Goal: Transaction & Acquisition: Purchase product/service

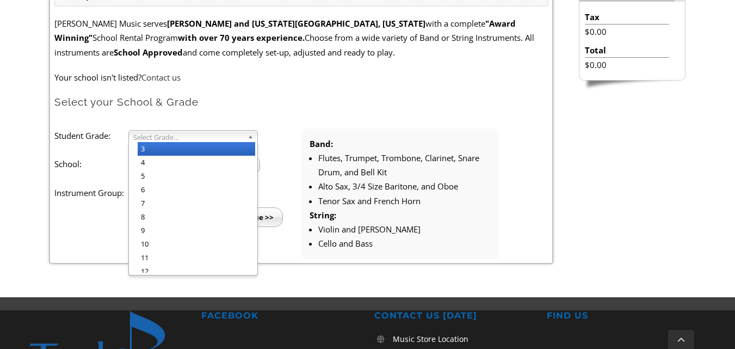
click at [251, 136] on b at bounding box center [252, 136] width 10 height 11
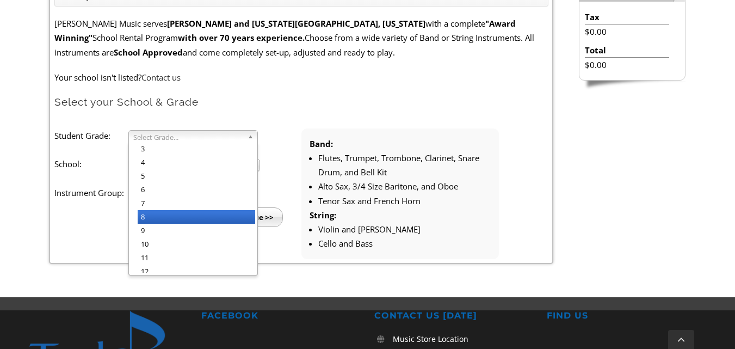
click at [190, 218] on li "8" at bounding box center [196, 217] width 117 height 14
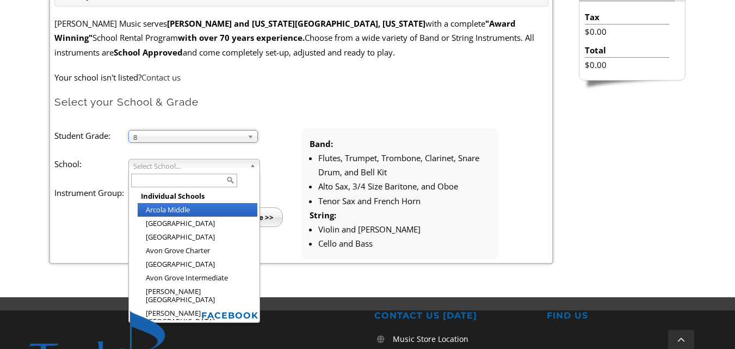
click at [252, 168] on b at bounding box center [255, 164] width 10 height 11
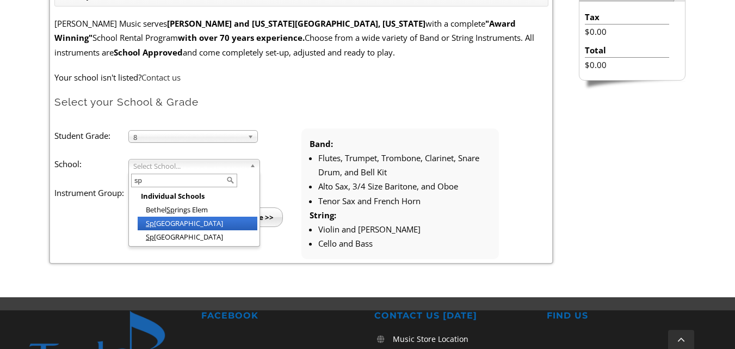
type input "sp"
click at [198, 226] on li "Sp rington Lake Middle School" at bounding box center [198, 223] width 120 height 14
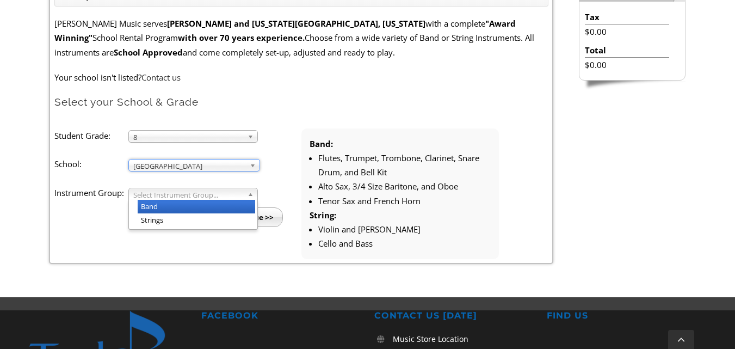
click at [242, 199] on div "Select Instrument Group... Band Strings" at bounding box center [192, 194] width 129 height 13
click at [241, 198] on span "Band" at bounding box center [188, 194] width 110 height 13
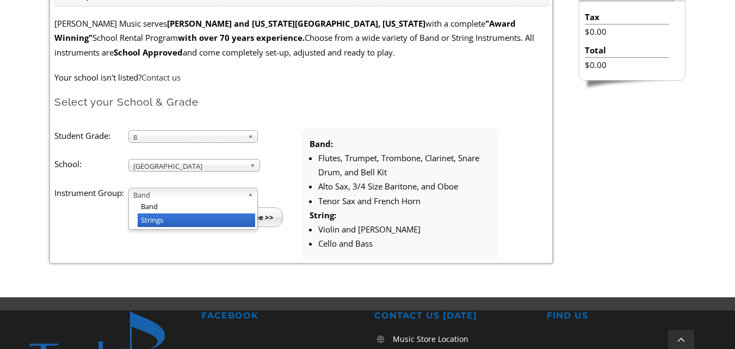
click at [174, 220] on li "Strings" at bounding box center [196, 220] width 117 height 14
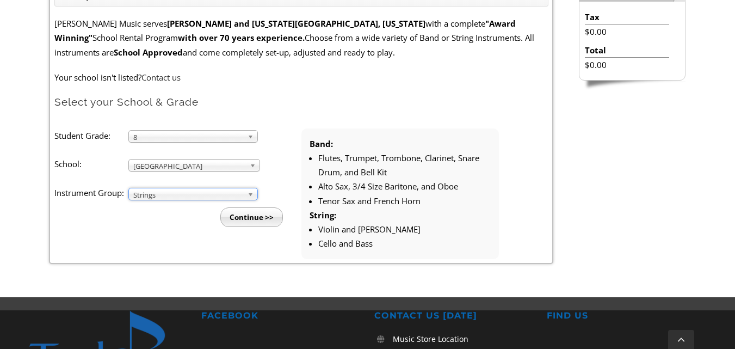
click at [262, 220] on input "Continue >>" at bounding box center [251, 217] width 63 height 20
click at [258, 219] on input "Continue >>" at bounding box center [251, 217] width 63 height 20
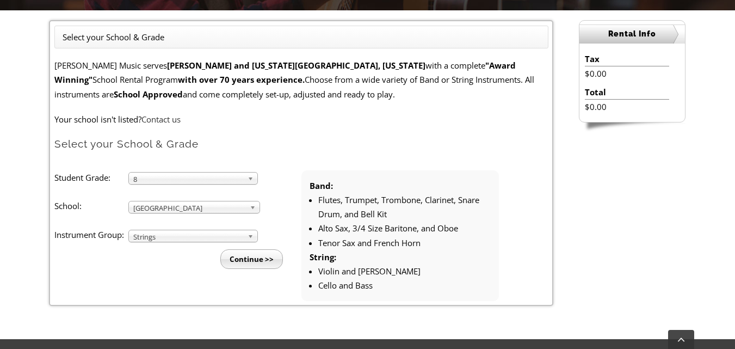
scroll to position [326, 0]
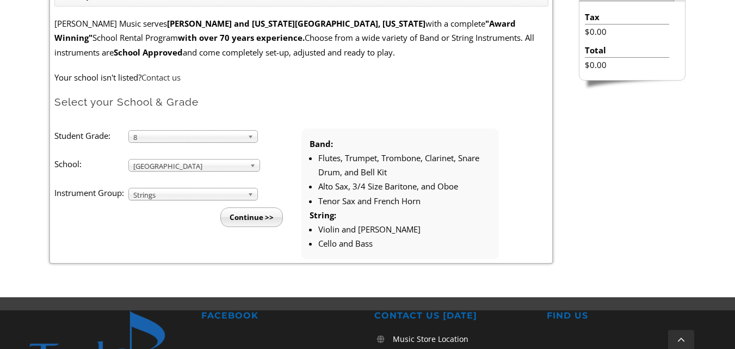
click at [274, 217] on input "Continue >>" at bounding box center [251, 217] width 63 height 20
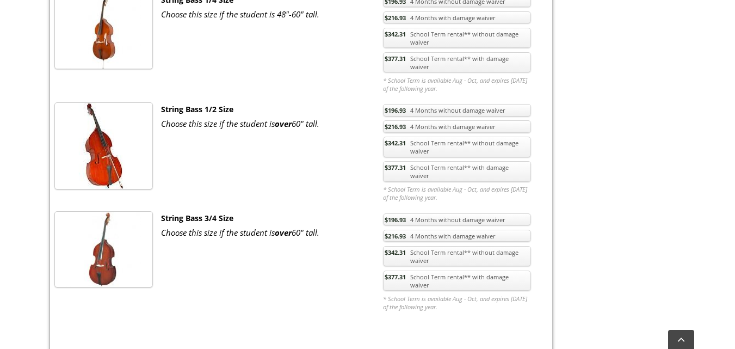
scroll to position [1619, 0]
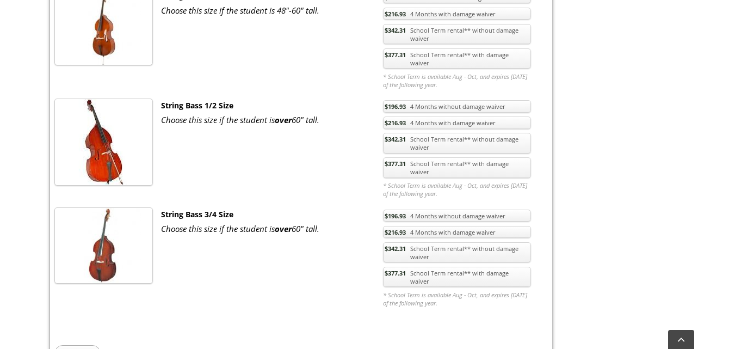
click at [436, 267] on link "$377.31 School Term rental** with damage waiver" at bounding box center [457, 277] width 148 height 21
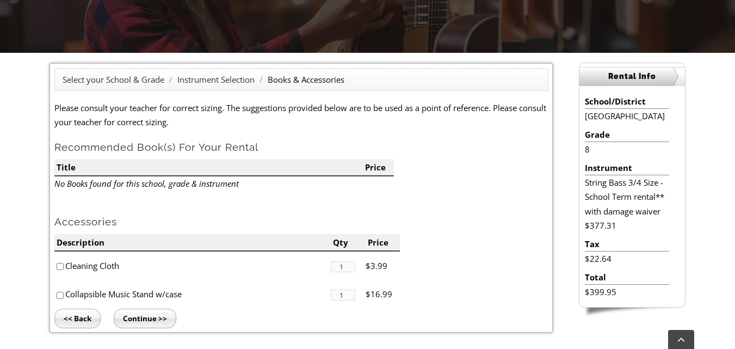
scroll to position [405, 0]
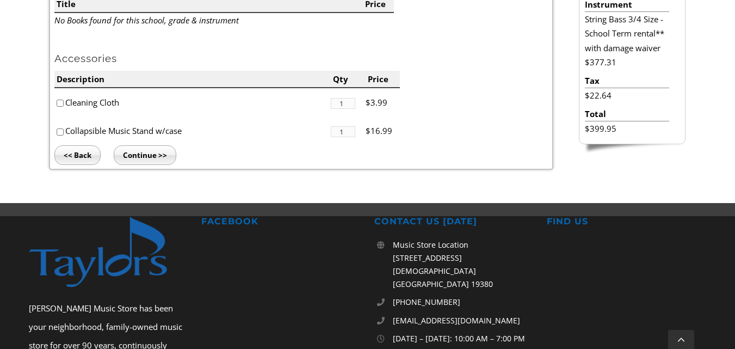
drag, startPoint x: 79, startPoint y: 134, endPoint x: 190, endPoint y: 137, distance: 111.0
click at [193, 138] on li "Collapsible Music Stand w/case" at bounding box center [192, 130] width 276 height 29
click at [0, 128] on div "Select your School & Grade / Instrument Selection / Books & Accessories Please …" at bounding box center [367, 46] width 735 height 313
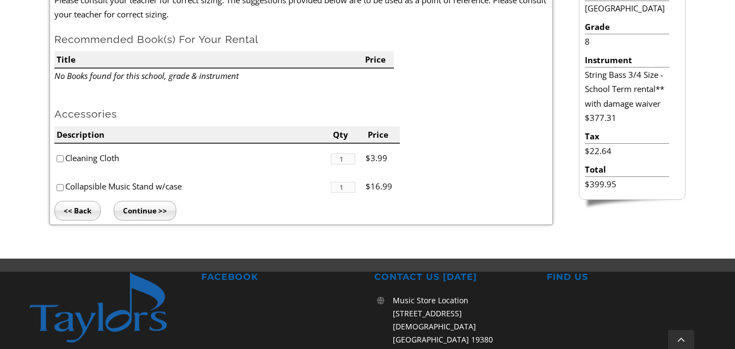
scroll to position [351, 0]
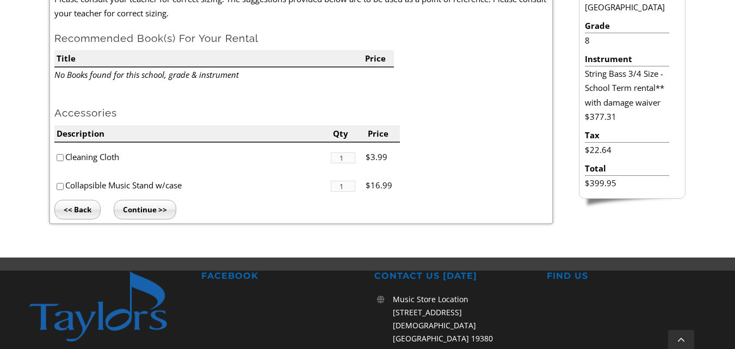
click at [156, 214] on input "Continue >>" at bounding box center [145, 210] width 63 height 20
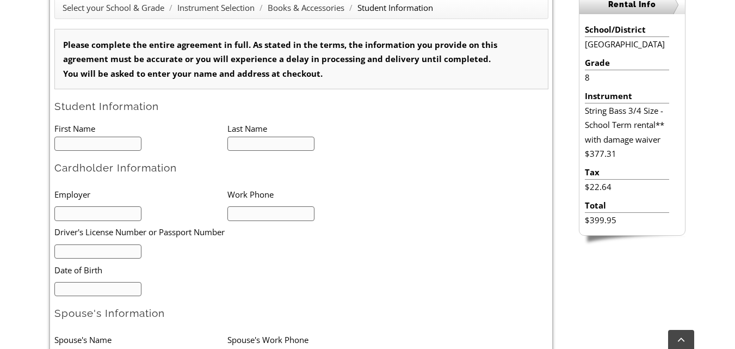
scroll to position [326, 0]
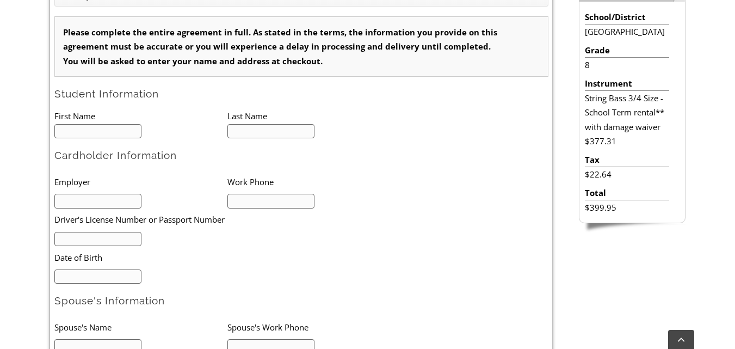
type input "1"
click at [113, 131] on input "text" at bounding box center [98, 131] width 88 height 15
type input "YIYOU"
type input "ZHAO"
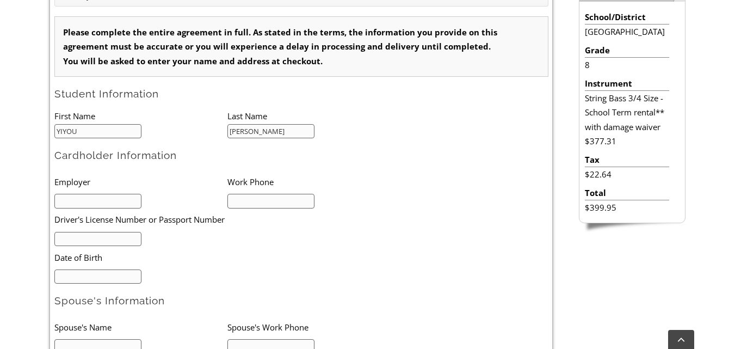
type input "2152212229"
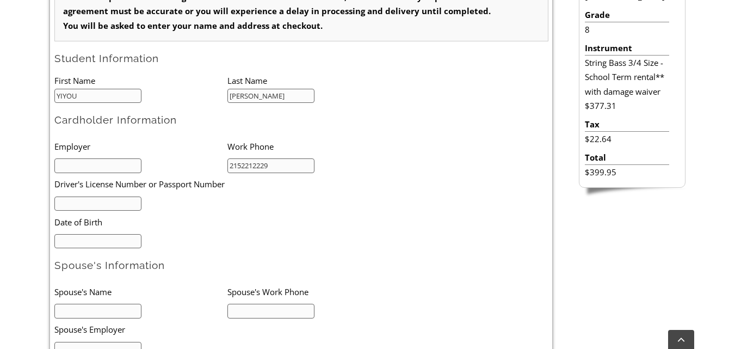
scroll to position [381, 0]
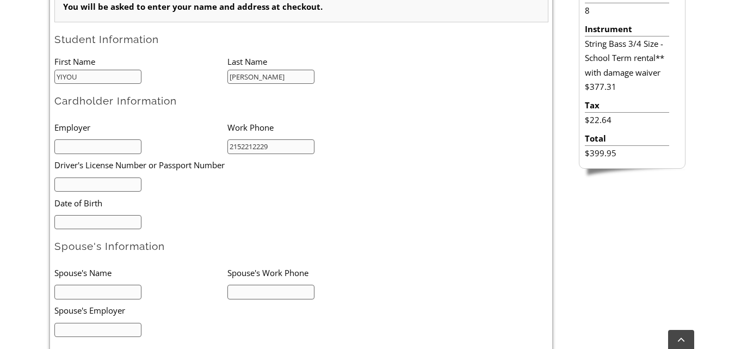
click at [114, 144] on input "text" at bounding box center [98, 146] width 88 height 15
type input "Li Zhao"
click at [112, 76] on input "YIYOU" at bounding box center [98, 77] width 88 height 15
type input "Yiyou"
click at [297, 75] on input "ZHAO" at bounding box center [271, 77] width 88 height 15
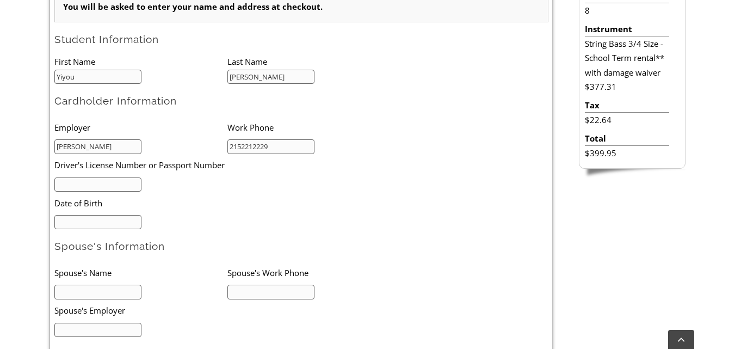
type input "Zhao"
click at [418, 104] on h2 "Cardholder Information" at bounding box center [301, 101] width 494 height 14
click at [94, 180] on input "text" at bounding box center [98, 184] width 88 height 15
type input "30307325"
click at [121, 222] on input "mm/dd/yyyy" at bounding box center [98, 222] width 88 height 15
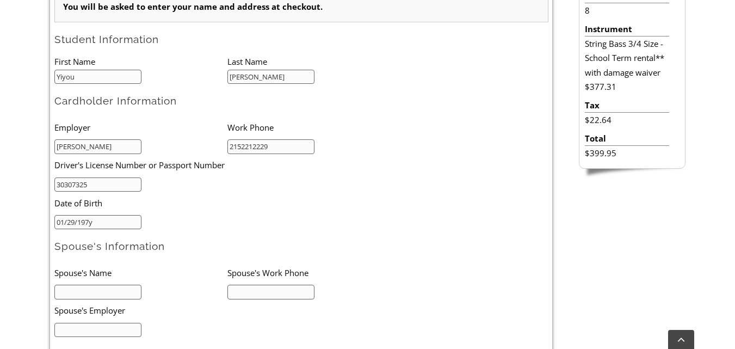
type input "01/29/1977"
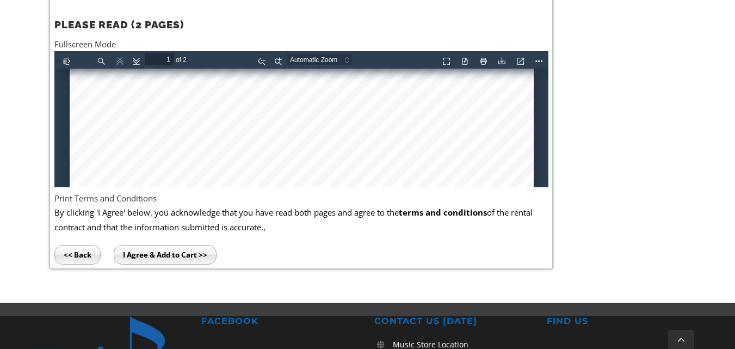
scroll to position [415, 0]
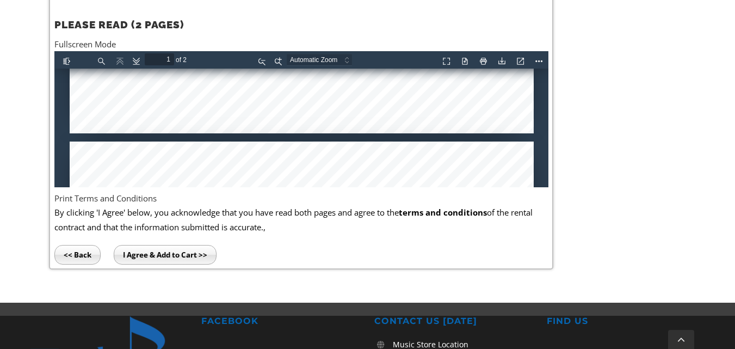
type input "2"
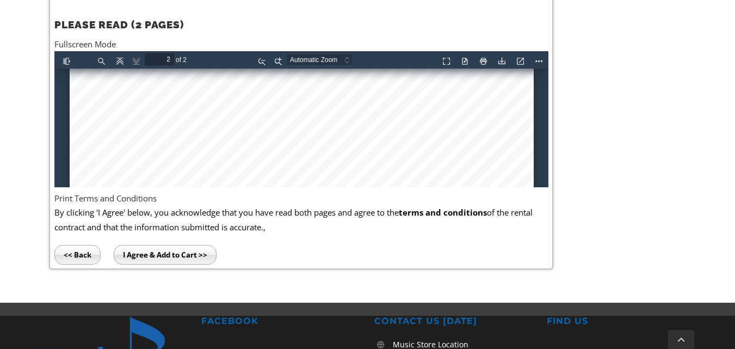
scroll to position [1426, 0]
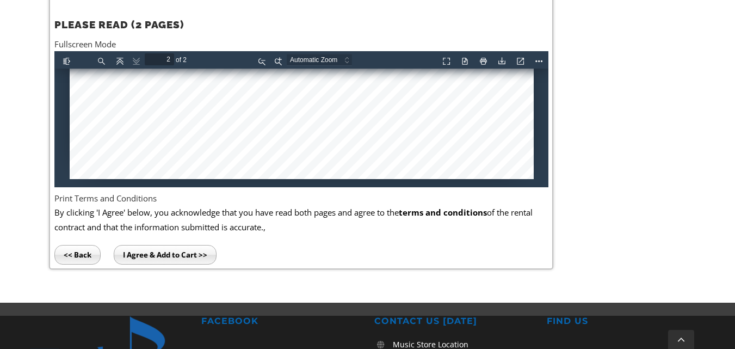
click at [159, 256] on input "I Agree & Add to Cart >>" at bounding box center [165, 255] width 103 height 20
click at [499, 61] on button "Download" at bounding box center [499, 59] width 17 height 14
drag, startPoint x: 678, startPoint y: 251, endPoint x: 653, endPoint y: 234, distance: 30.2
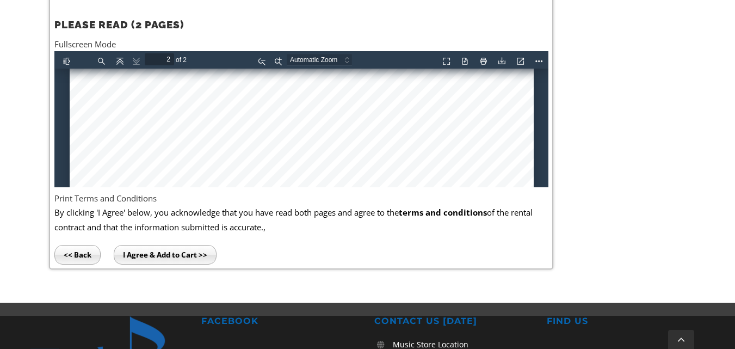
scroll to position [881, 0]
drag, startPoint x: 543, startPoint y: 170, endPoint x: 603, endPoint y: 187, distance: 62.0
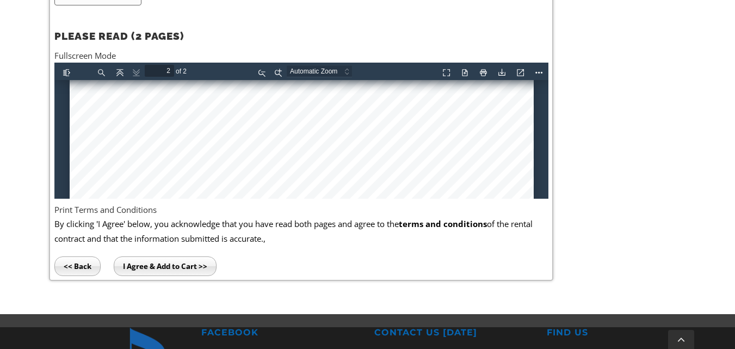
scroll to position [719, 0]
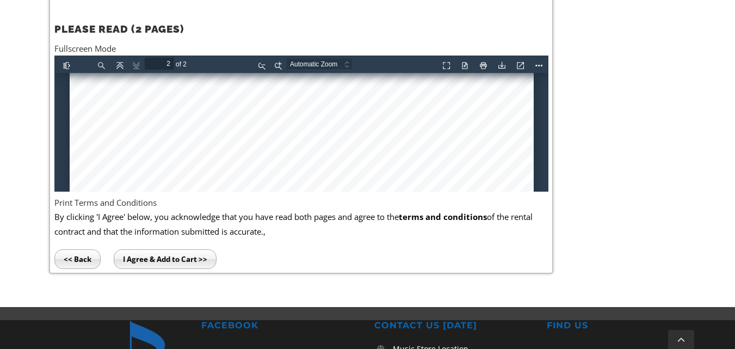
click at [170, 261] on input "I Agree & Add to Cart >>" at bounding box center [165, 259] width 103 height 20
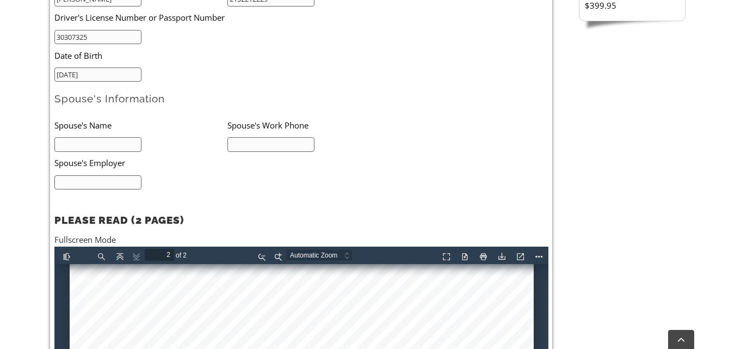
scroll to position [544, 0]
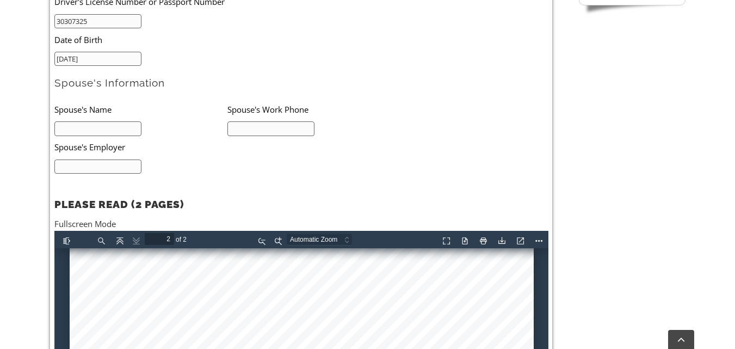
click at [117, 130] on input "text" at bounding box center [98, 128] width 88 height 15
click at [335, 172] on ul "Spouse's Name Spouse's Work Phone Spouse's Employer" at bounding box center [226, 136] width 345 height 76
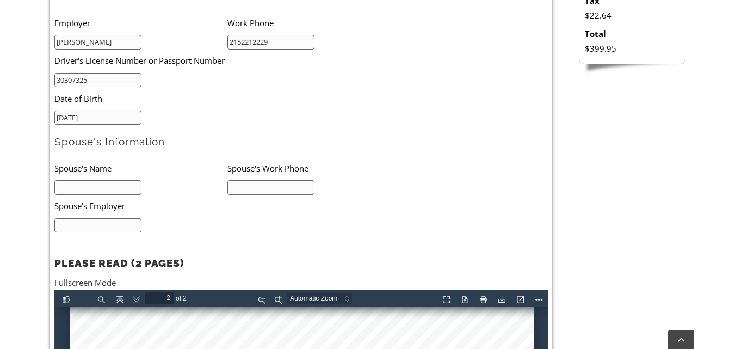
scroll to position [490, 0]
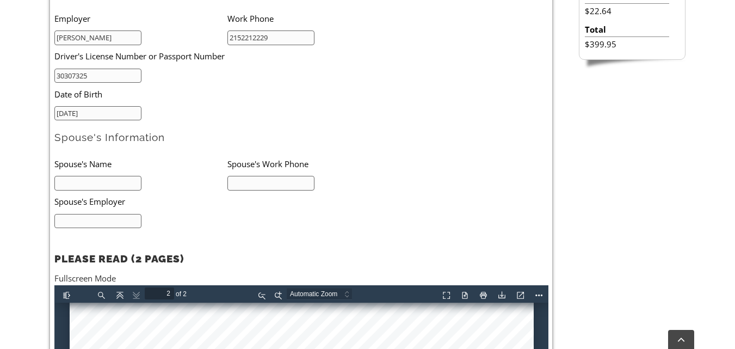
click at [125, 183] on input "text" at bounding box center [98, 183] width 88 height 15
type input "N/A"
click at [254, 180] on input "text" at bounding box center [271, 183] width 88 height 15
type input "N/A"
click at [127, 214] on input "text" at bounding box center [98, 221] width 88 height 15
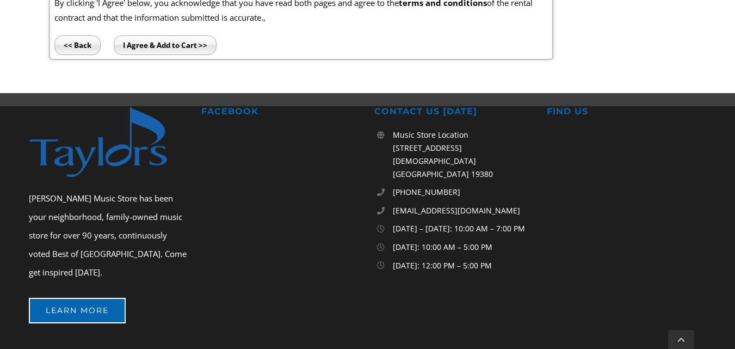
scroll to position [921, 0]
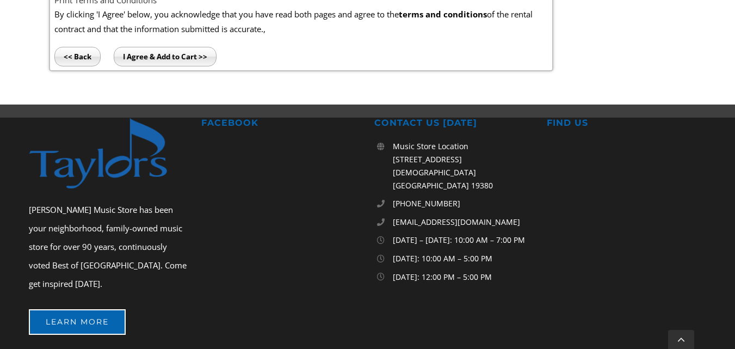
type input "N/A"
click at [193, 58] on input "I Agree & Add to Cart >>" at bounding box center [165, 57] width 103 height 20
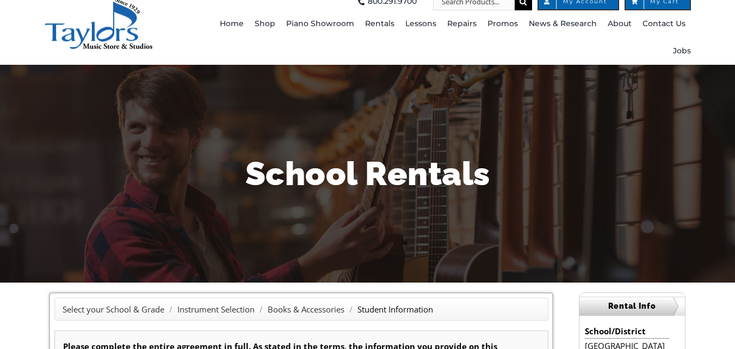
scroll to position [0, 0]
